Goal: Check status

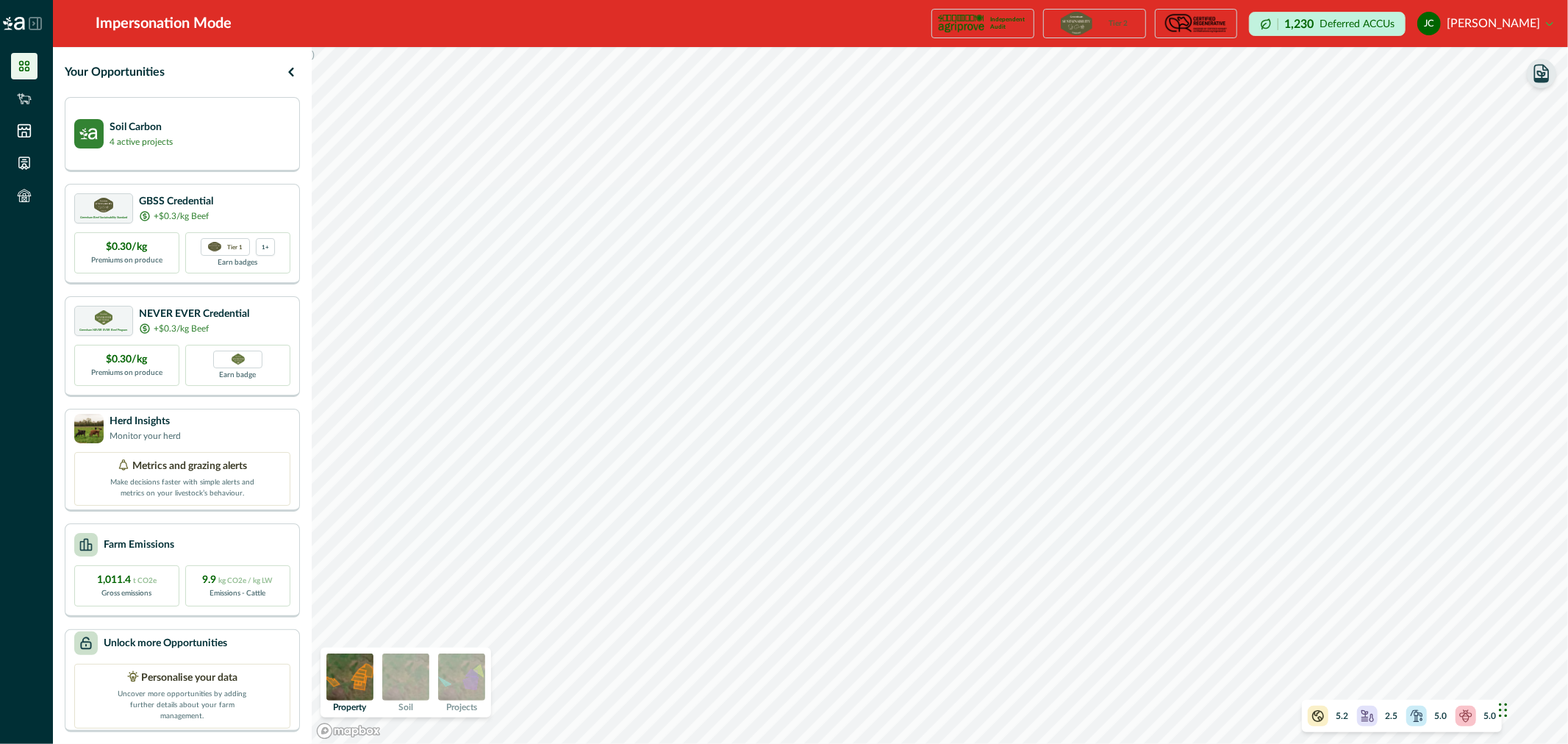
click at [1541, 74] on icon "button" at bounding box center [1542, 73] width 21 height 21
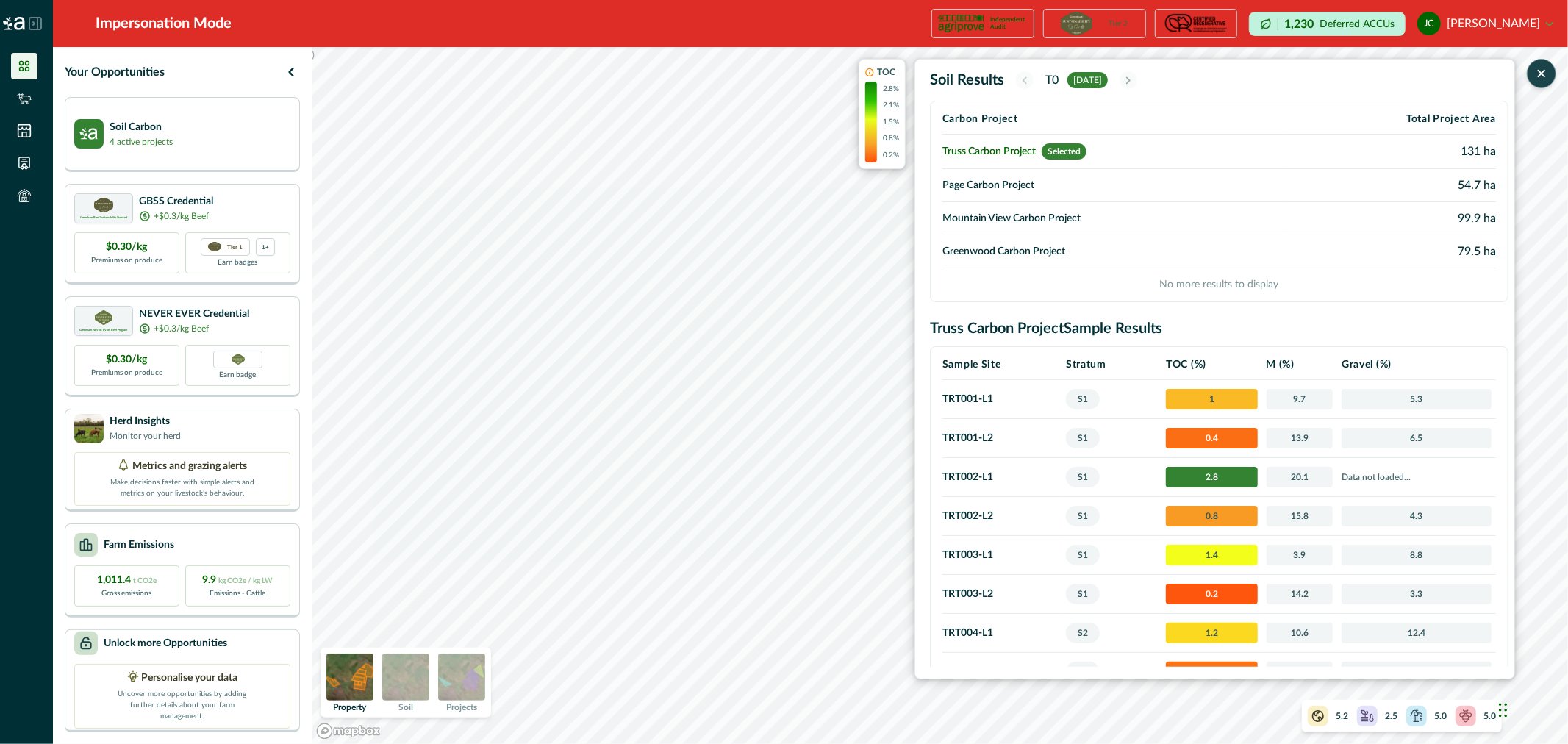
click at [467, 688] on img at bounding box center [461, 677] width 47 height 47
click at [1385, 473] on p "Data not loaded..." at bounding box center [1416, 477] width 150 height 15
click at [1325, 475] on span "20.1" at bounding box center [1300, 477] width 67 height 21
click at [1244, 479] on span "2.8" at bounding box center [1212, 477] width 91 height 21
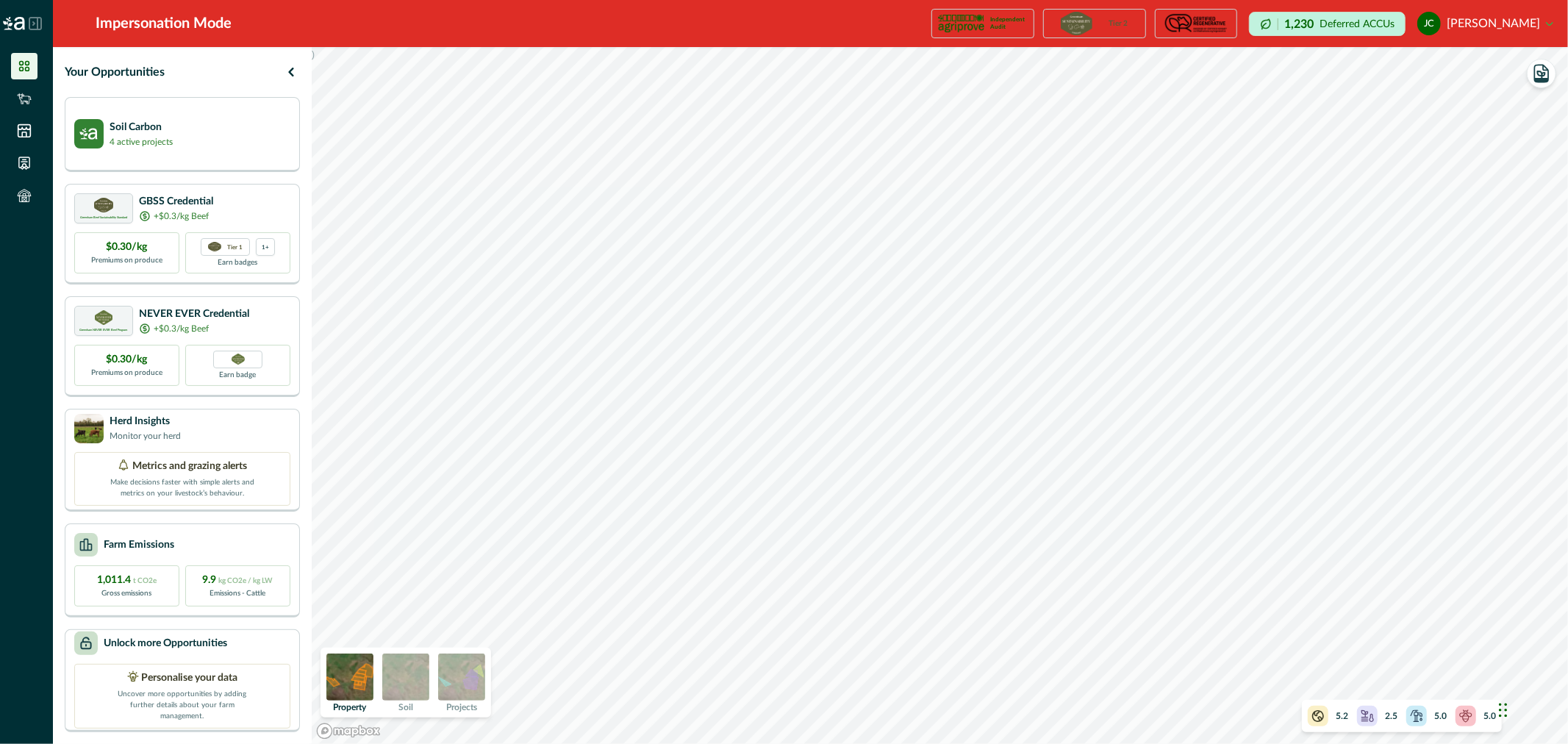
drag, startPoint x: 451, startPoint y: 692, endPoint x: 471, endPoint y: 689, distance: 20.2
click at [452, 692] on img at bounding box center [461, 677] width 47 height 47
drag, startPoint x: 1553, startPoint y: 78, endPoint x: 1542, endPoint y: 84, distance: 12.5
click at [1552, 78] on button "button" at bounding box center [1542, 74] width 30 height 30
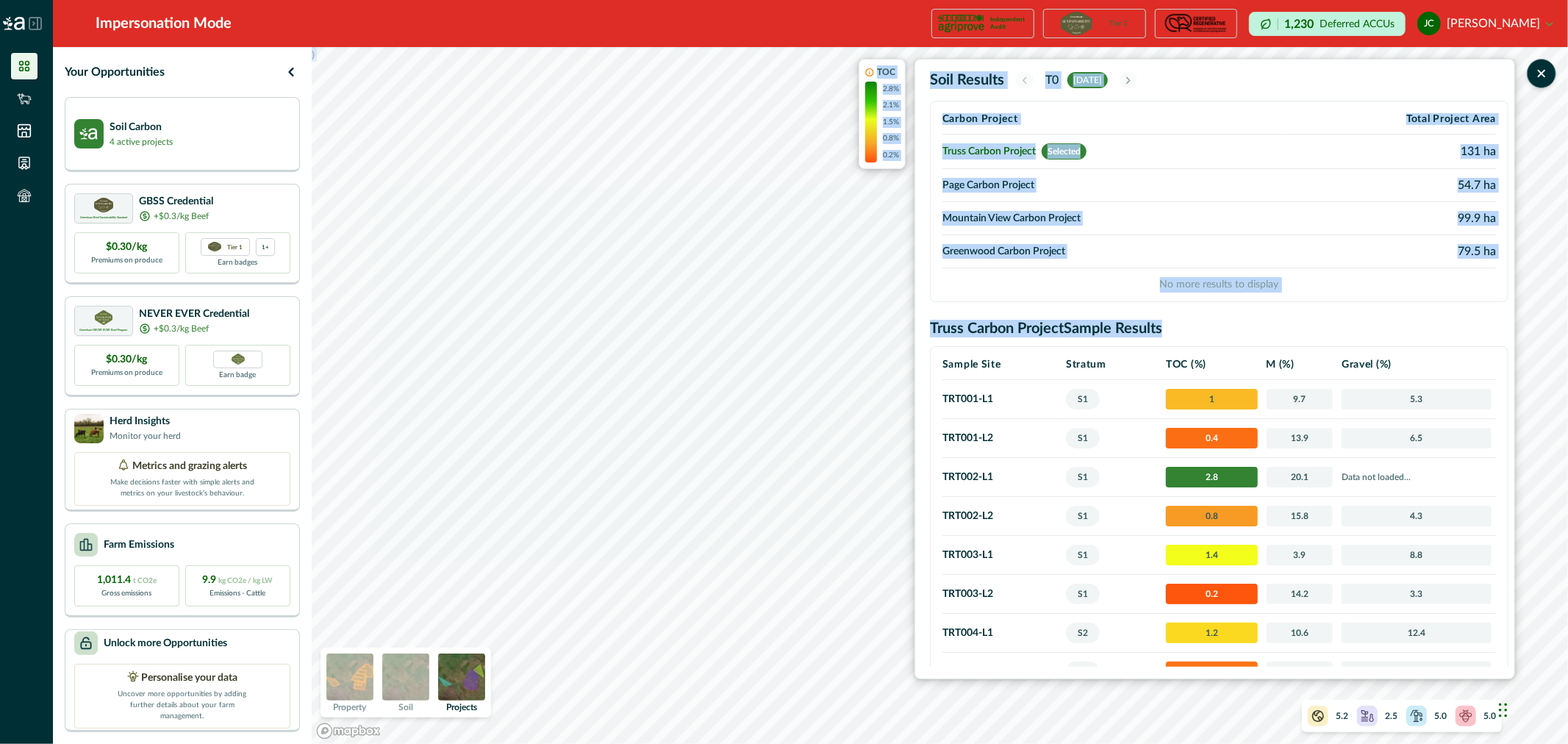
click at [817, 503] on div ") TOC 2.8% 2.1% 1.5% 0.8% 0.2% Soil Results T0 may 2024 Carbon Project Total Pr…" at bounding box center [940, 395] width 1256 height 697
drag, startPoint x: 858, startPoint y: 457, endPoint x: 858, endPoint y: 429, distance: 28.0
click at [858, 429] on div ") TOC 2.8% 2.1% 1.5% 0.8% 0.2% Soil Results T0 may 2024 Carbon Project Total Pr…" at bounding box center [940, 395] width 1256 height 697
click at [748, 506] on div ") TOC 2.8% 2.1% 1.5% 0.8% 0.2% Soil Results T0 may 2024 Carbon Project Total Pr…" at bounding box center [940, 395] width 1256 height 697
click at [292, 67] on icon "button" at bounding box center [291, 71] width 17 height 17
